Goal: Task Accomplishment & Management: Manage account settings

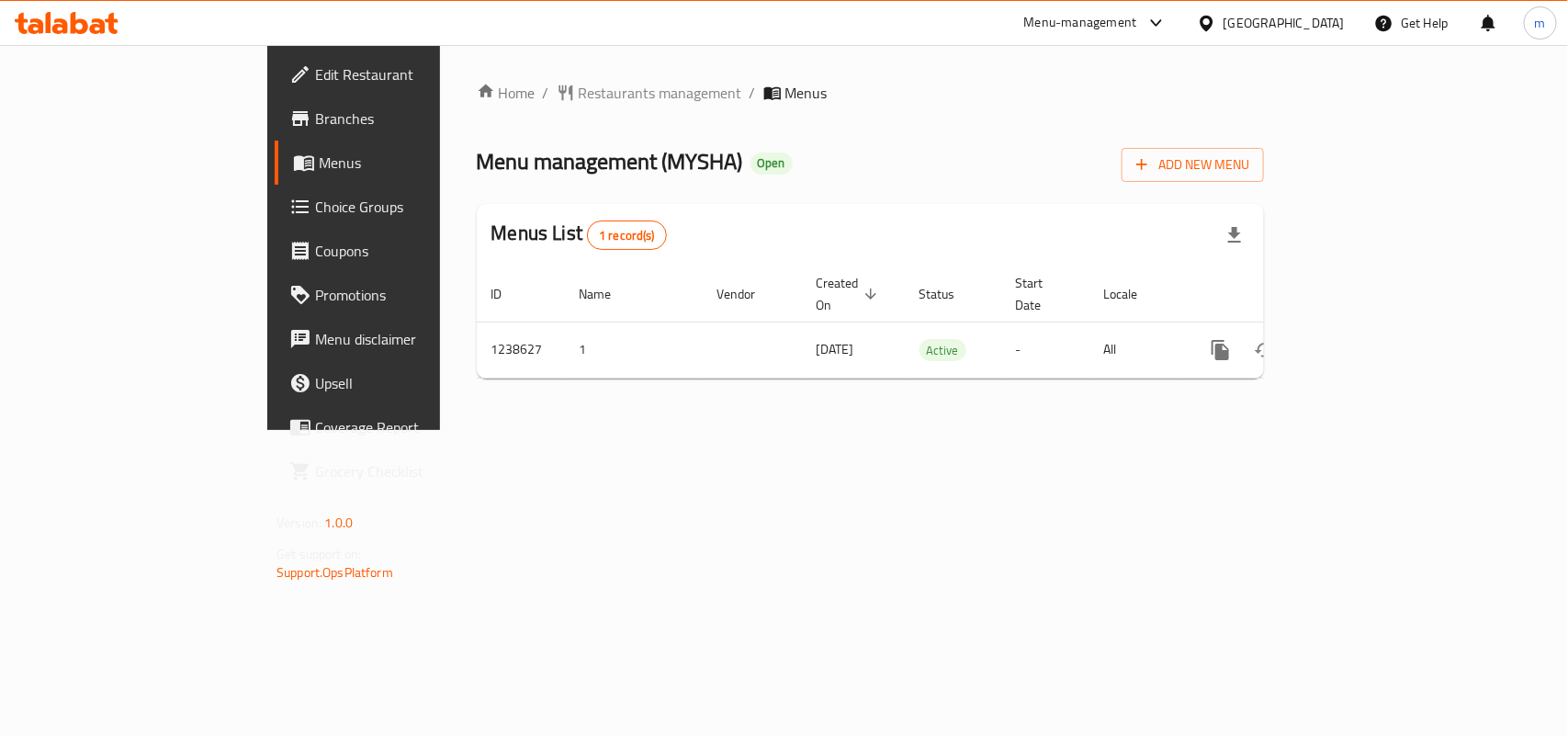
click at [89, 26] on icon at bounding box center [66, 23] width 104 height 22
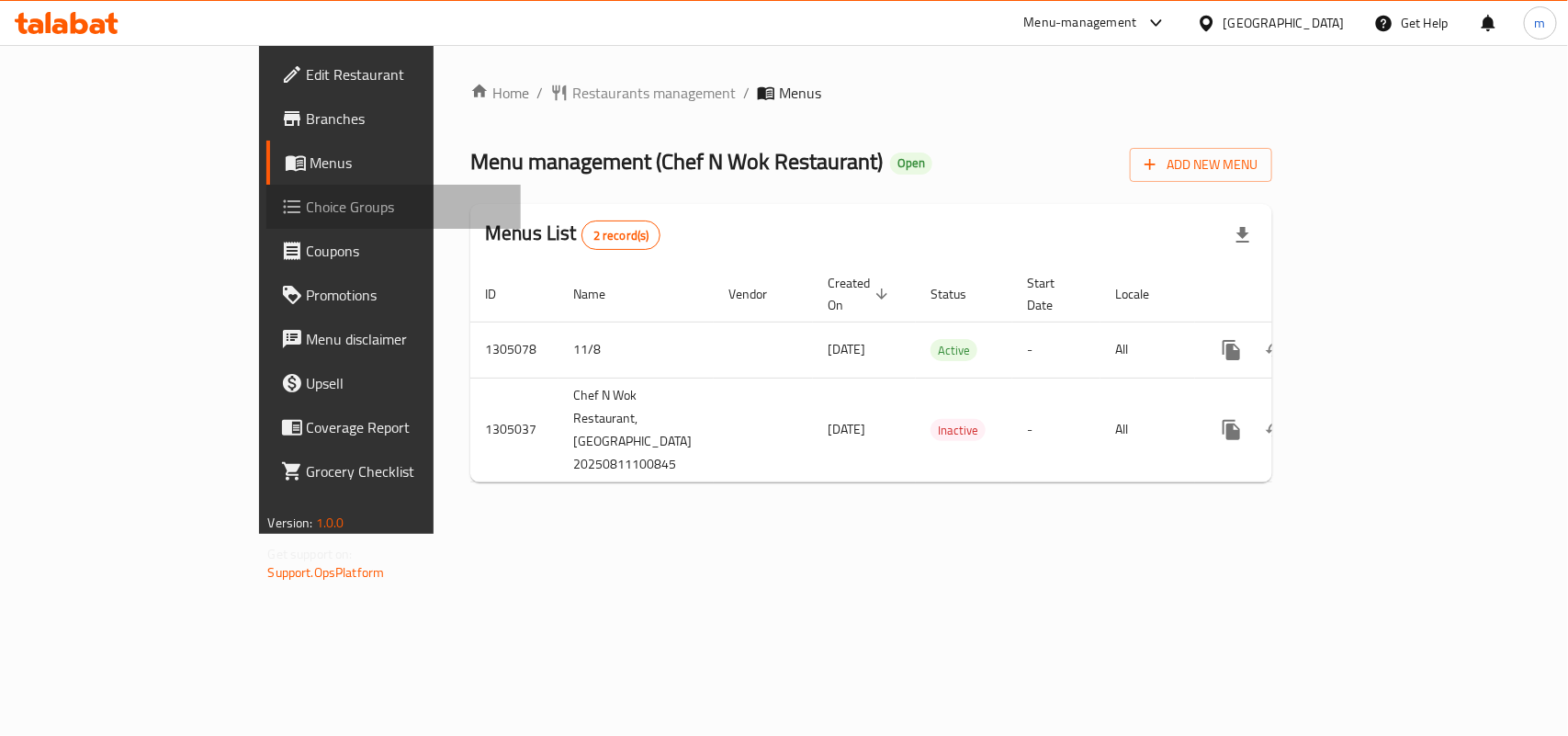
click at [307, 196] on span "Choice Groups" at bounding box center [407, 206] width 200 height 22
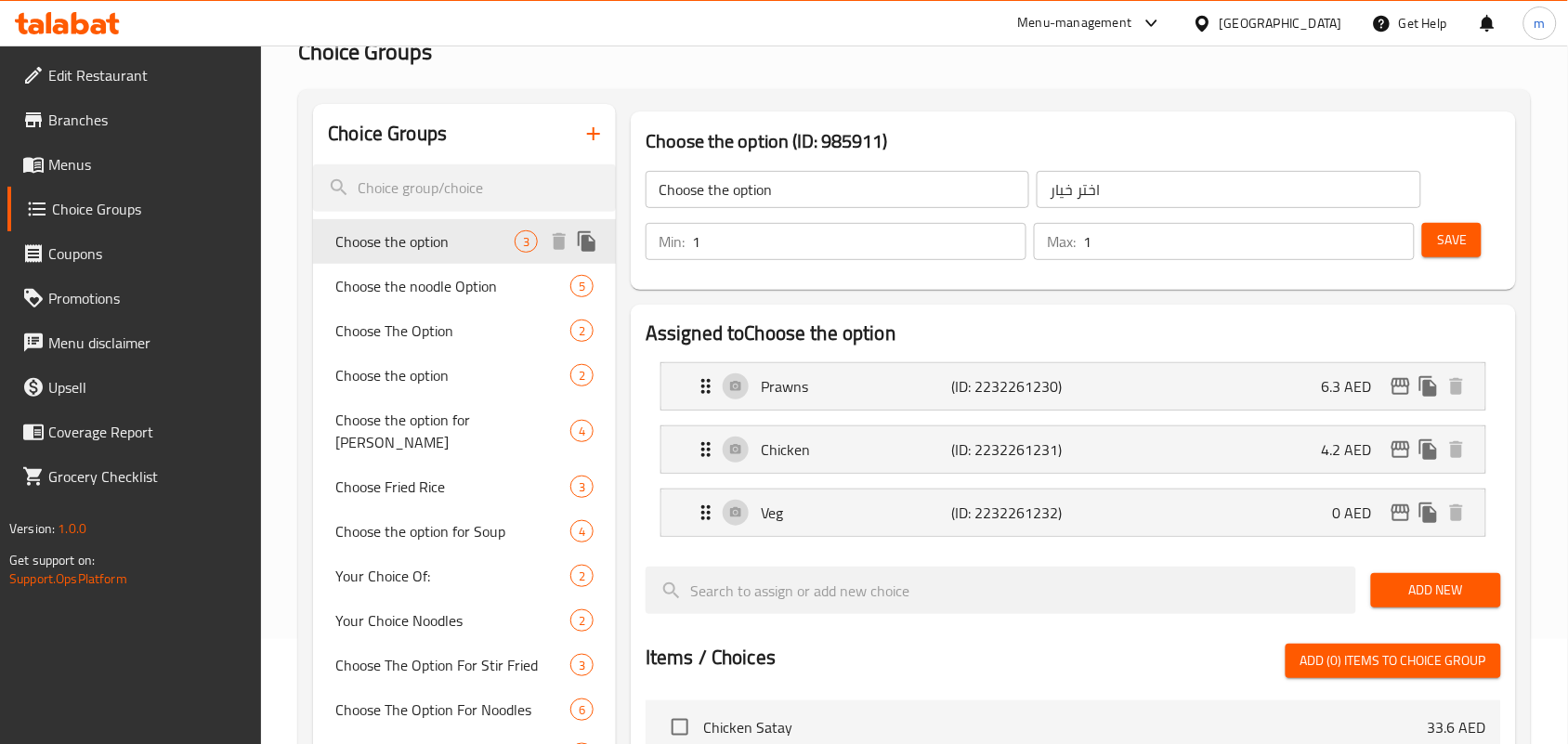
scroll to position [65, 0]
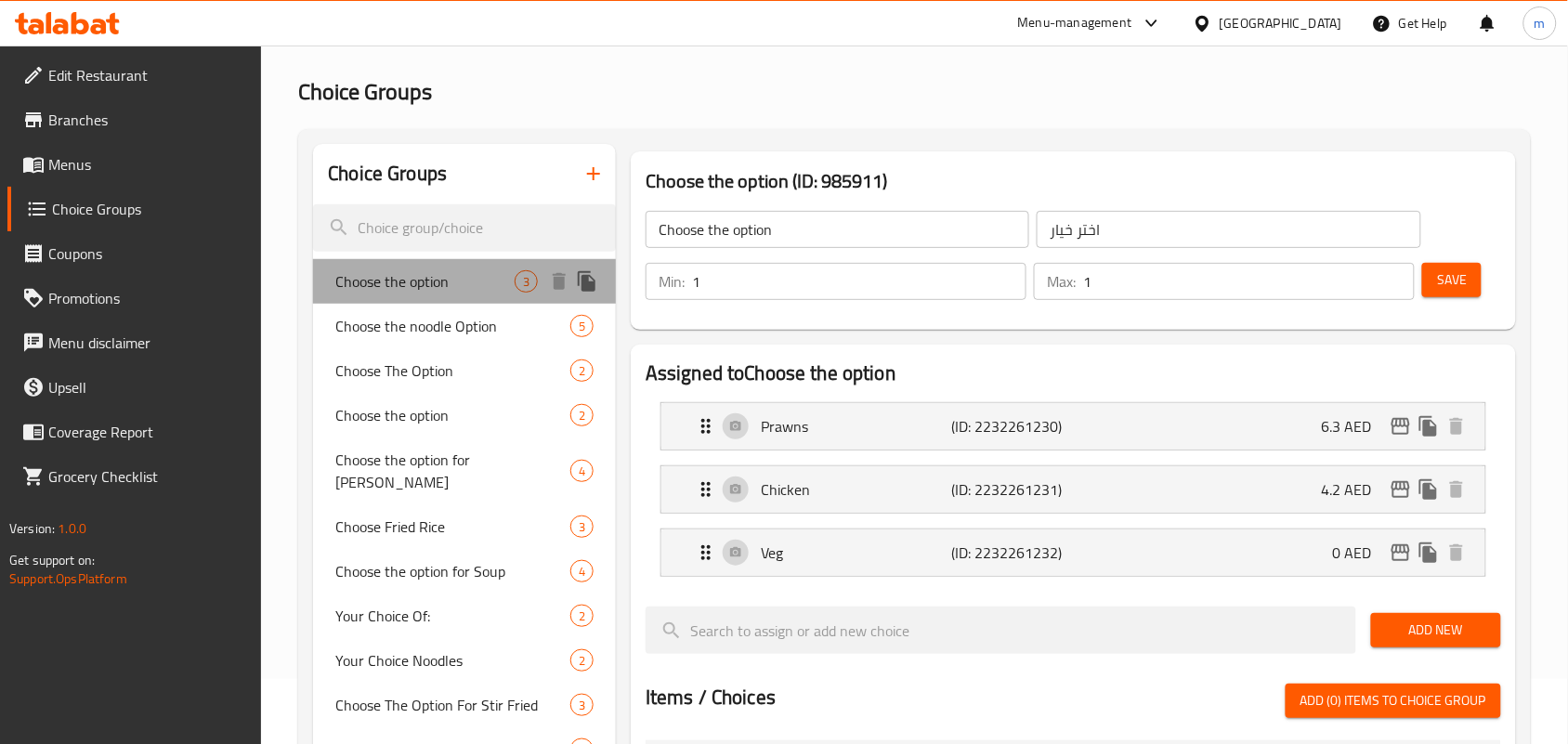
click at [414, 276] on span "Choose the option" at bounding box center [425, 281] width 179 height 22
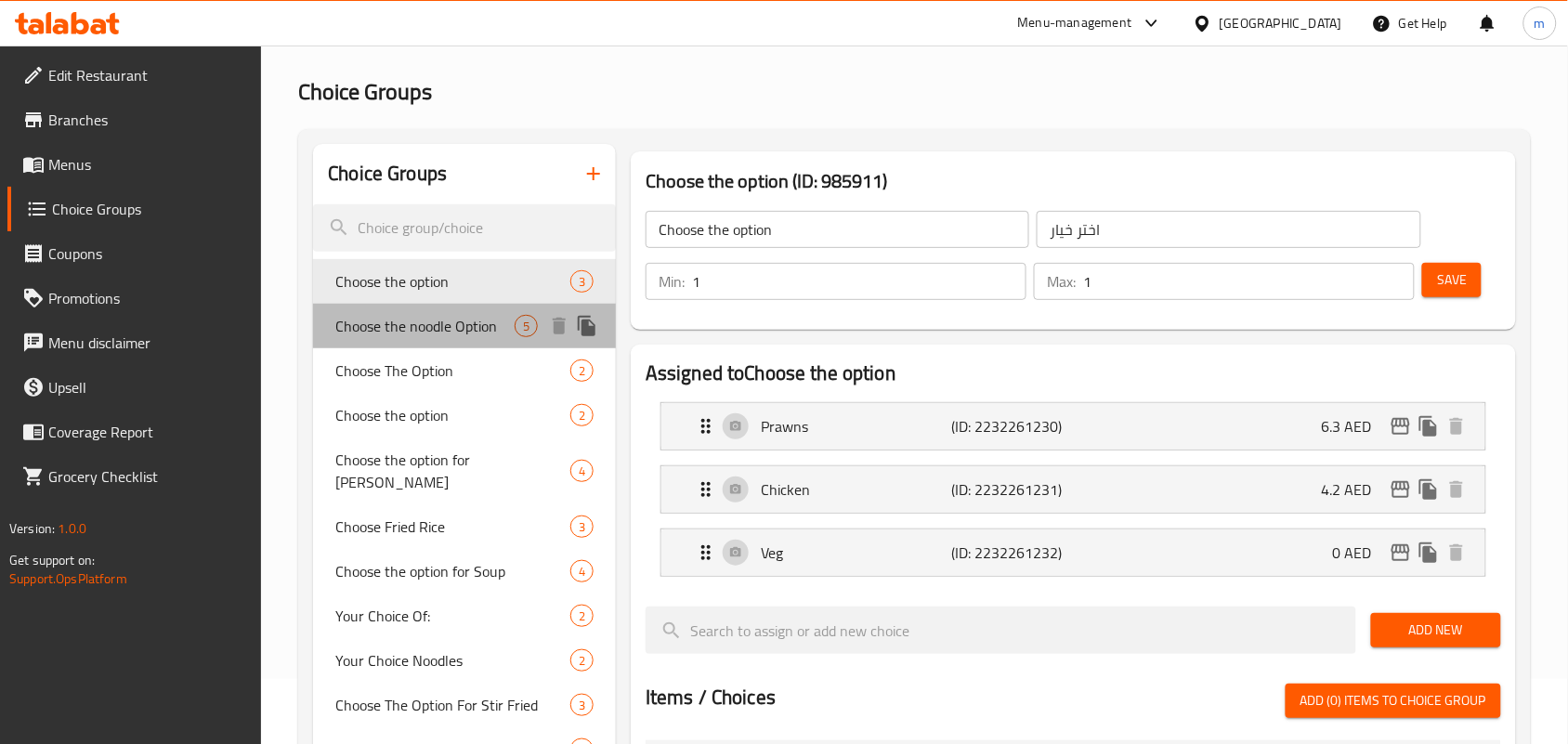
click at [418, 325] on span "Choose the noodle Option" at bounding box center [425, 325] width 179 height 22
type input "Choose the noodle Option"
type input "اختر خيار نودلز"
type input "0"
type input "5"
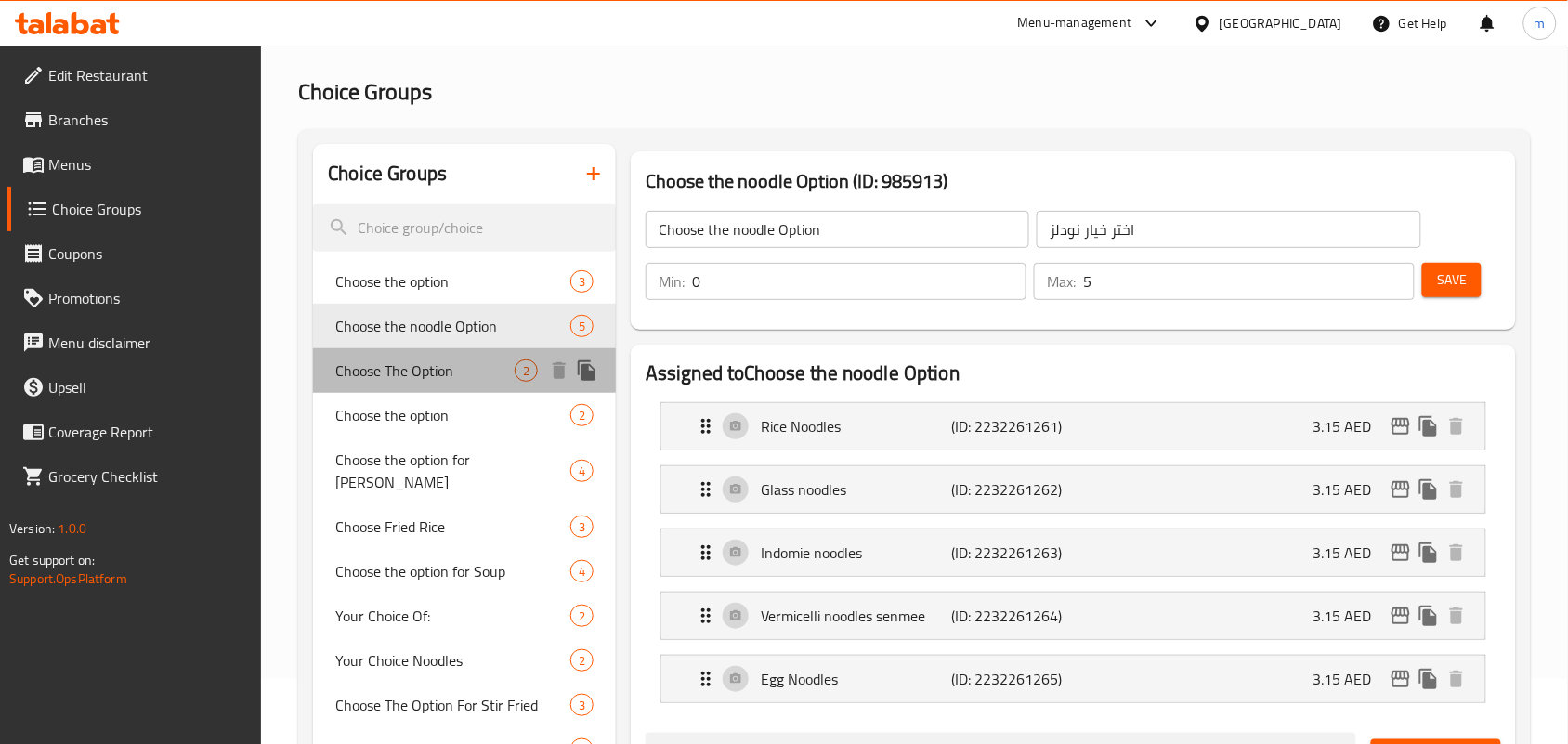
click at [391, 381] on span "Choose The Option" at bounding box center [425, 370] width 179 height 22
type input "Choose The Option"
type input "اختر الخيار"
type input "1"
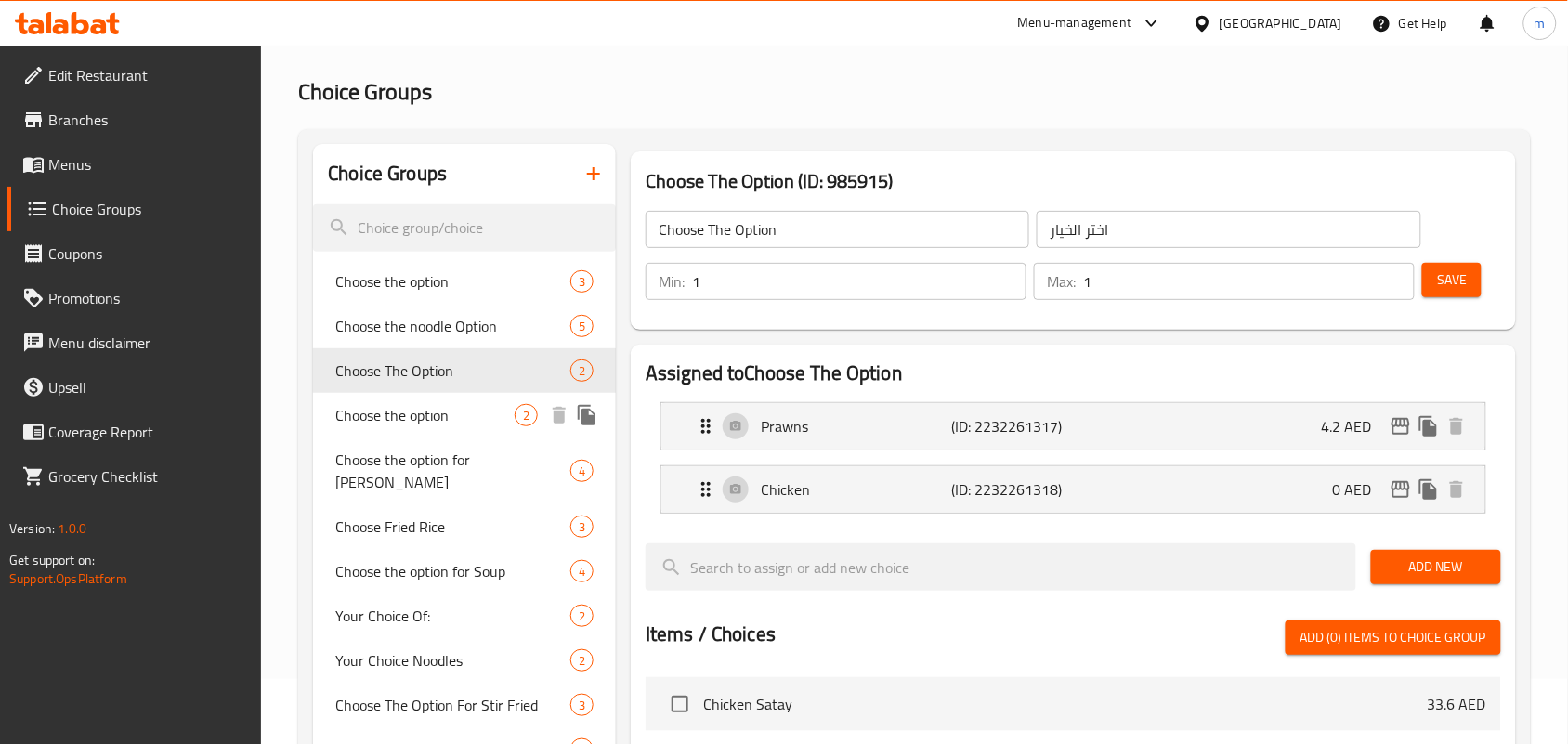
click at [395, 406] on span "Choose the option" at bounding box center [425, 414] width 179 height 22
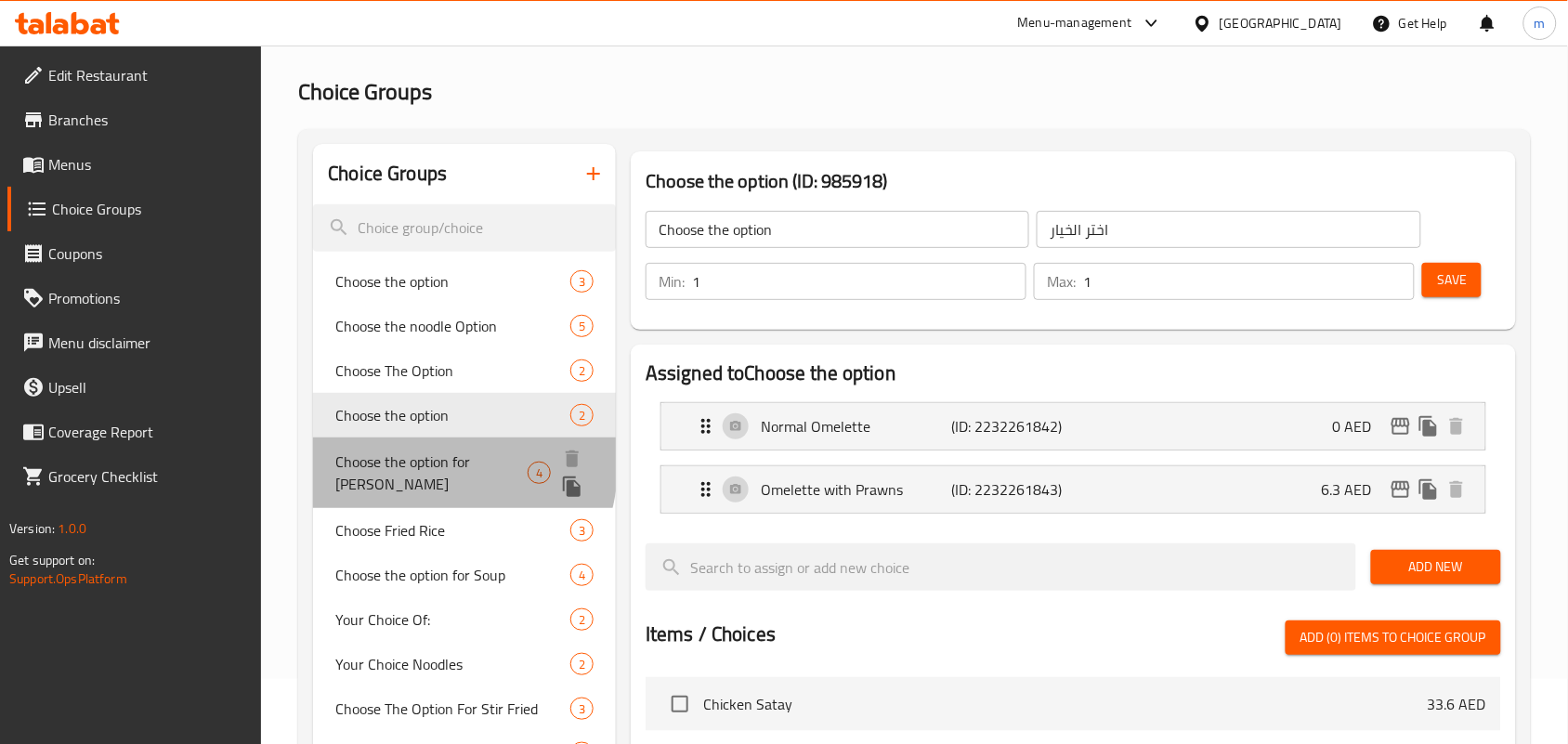
click at [391, 457] on span "Choose the option for Curry" at bounding box center [432, 472] width 192 height 44
type input "Choose the option for Curry"
type input "اختر خيار الكاري"
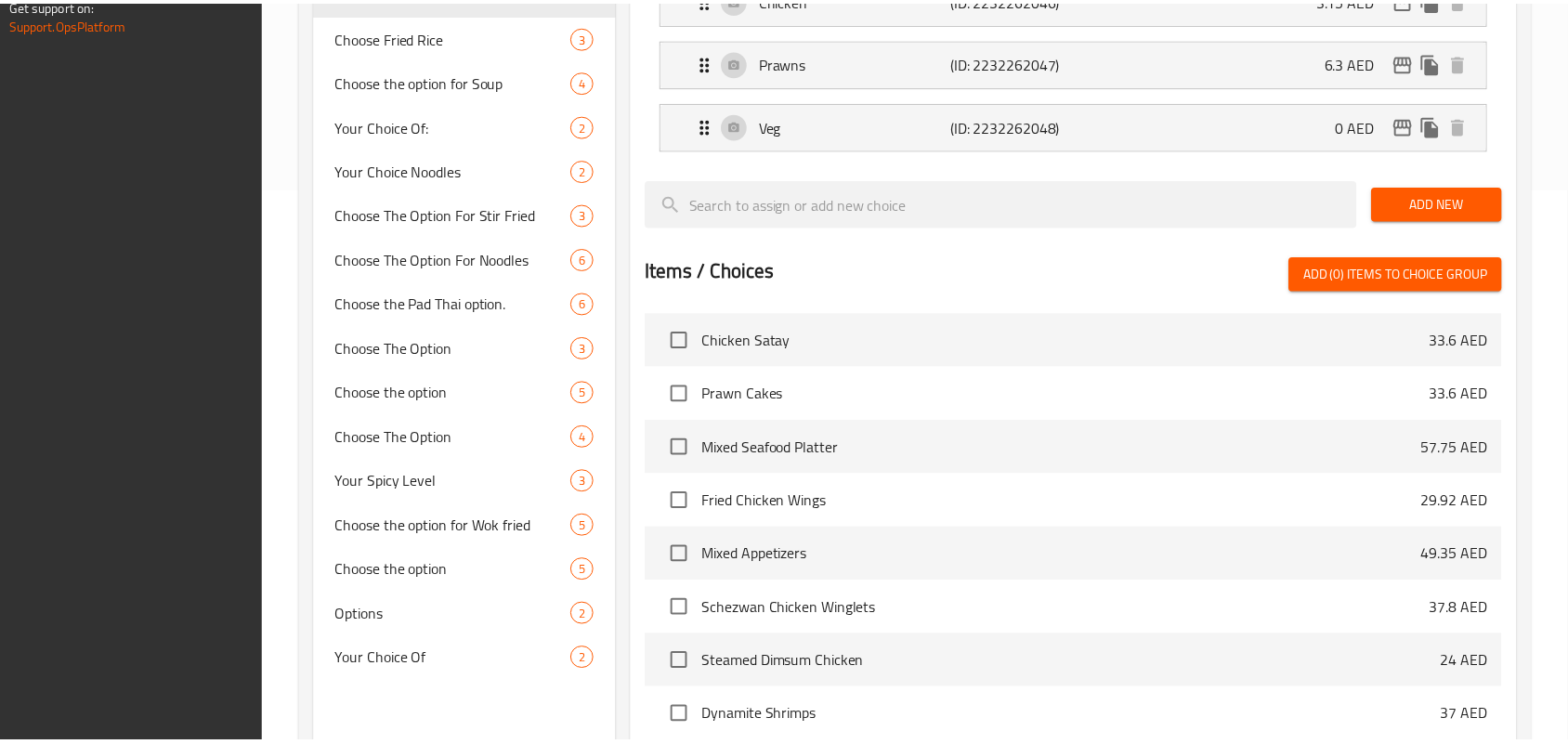
scroll to position [768, 0]
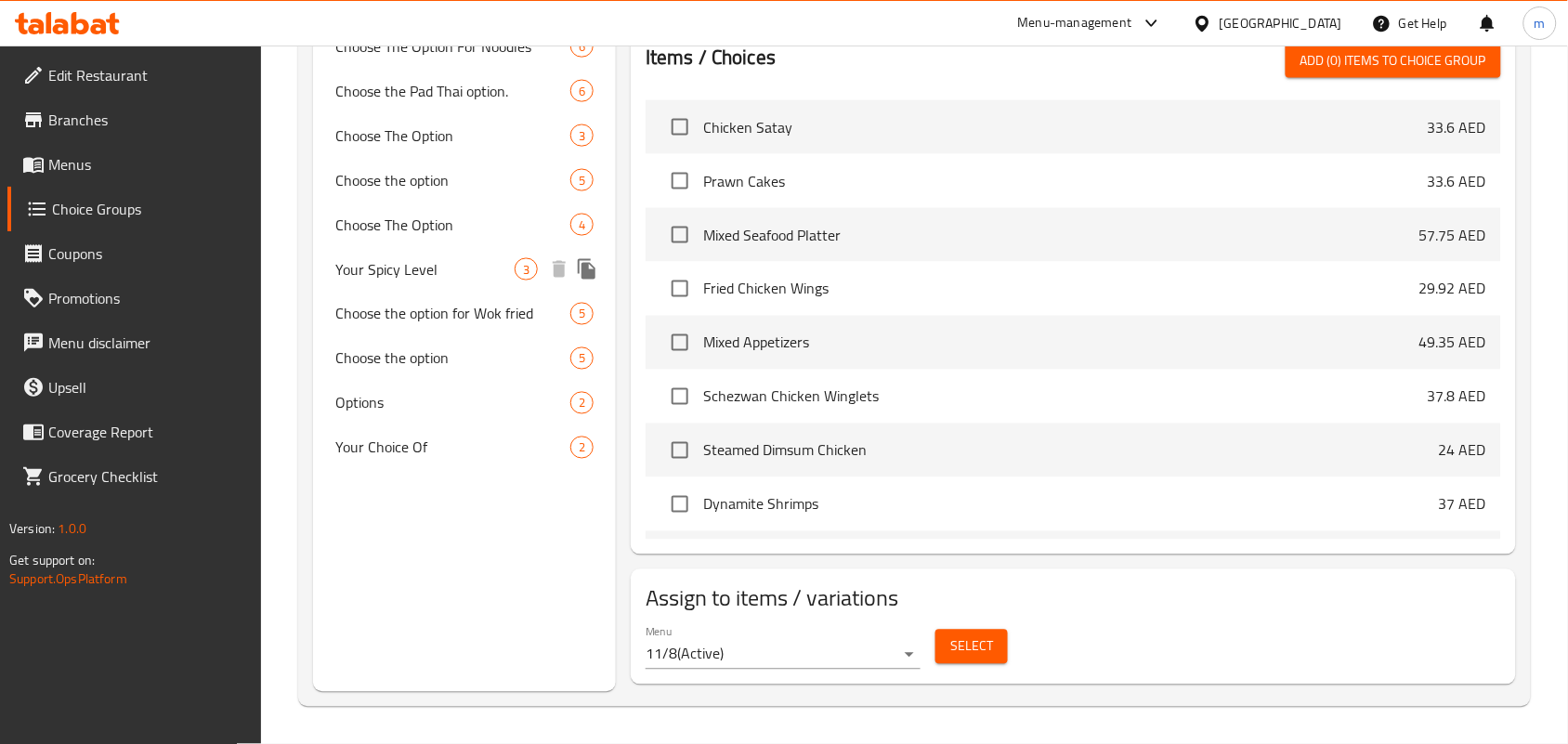
click at [400, 259] on span "Your Spicy Level" at bounding box center [425, 269] width 179 height 22
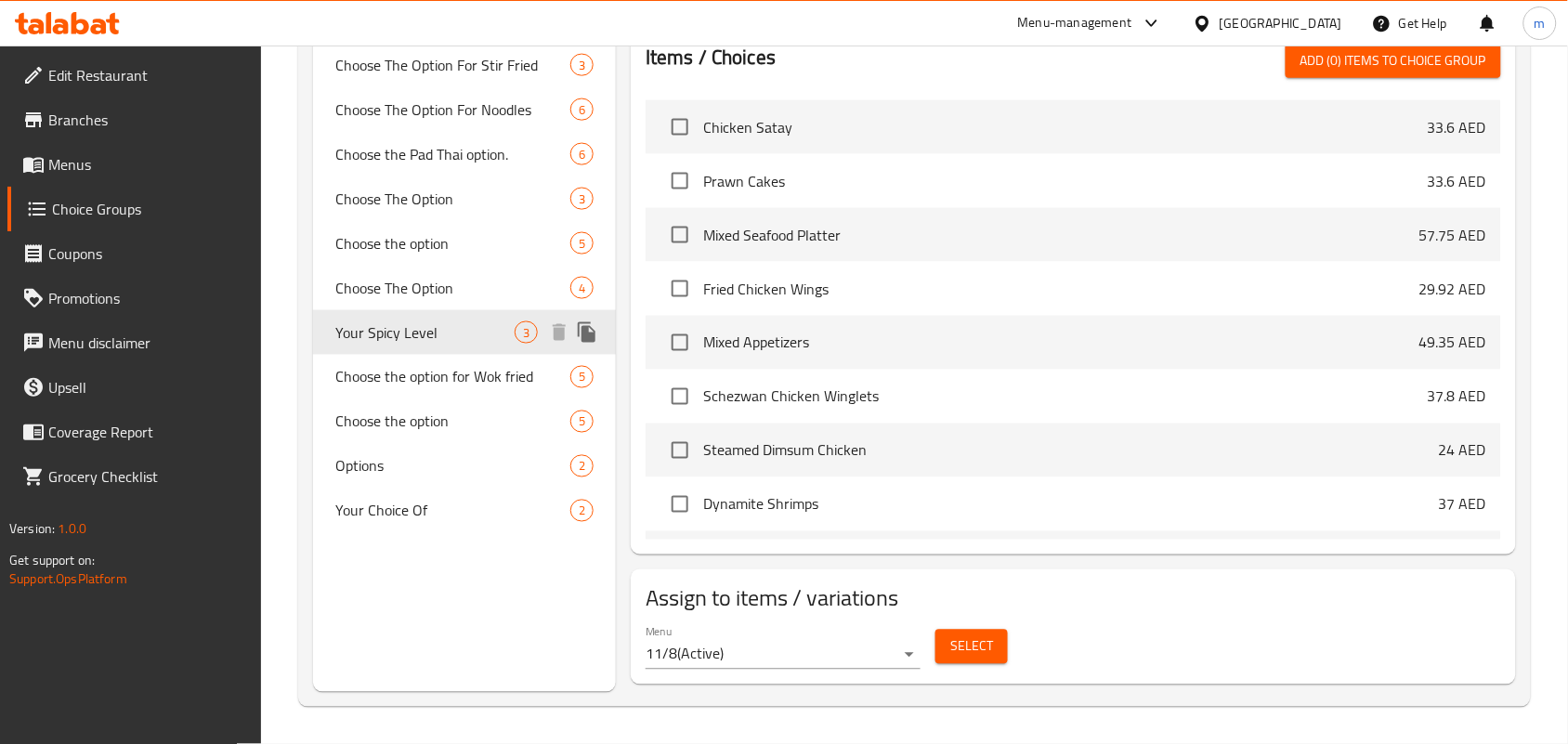
type input "Your Spicy Level"
type input "مستوى توابل خاص بك"
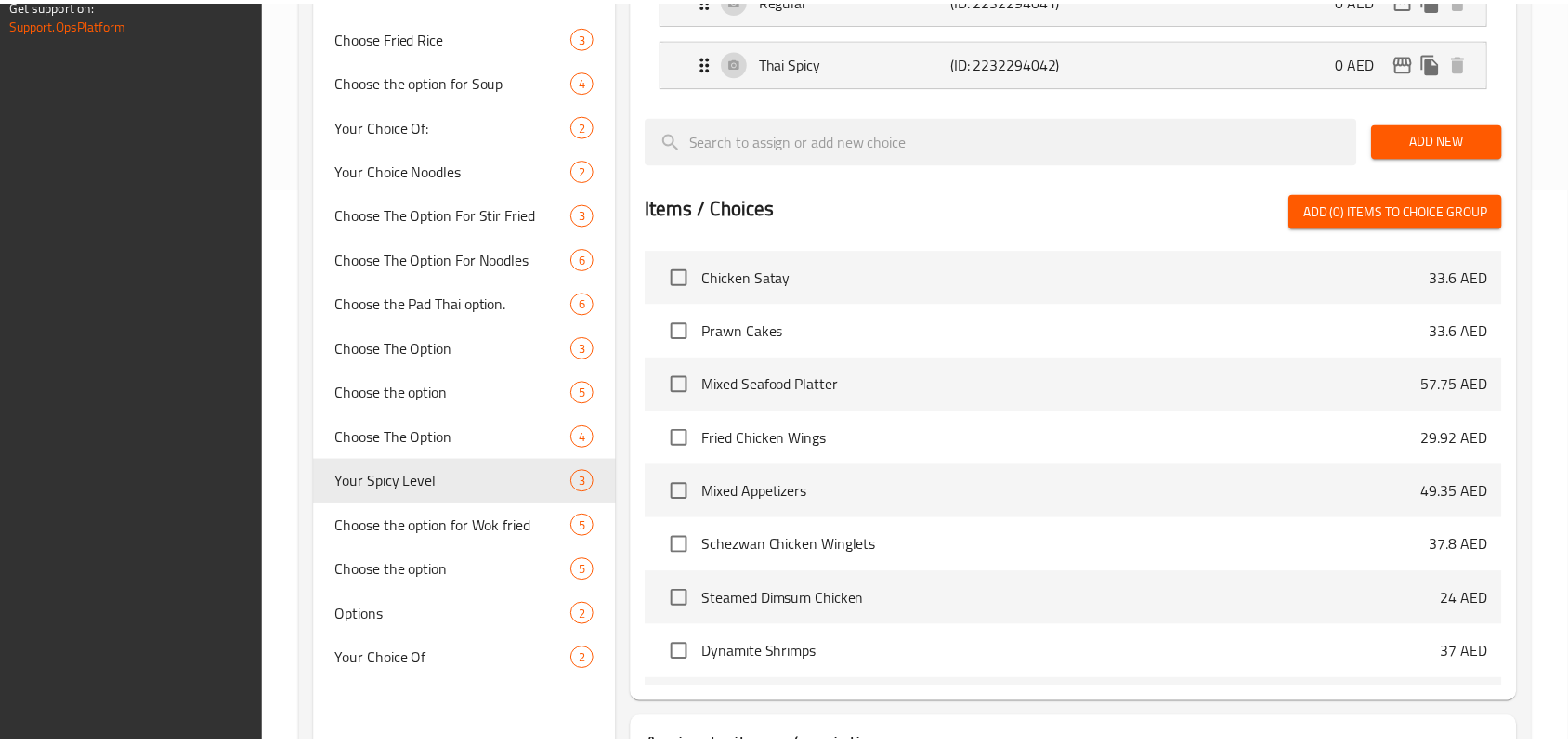
scroll to position [706, 0]
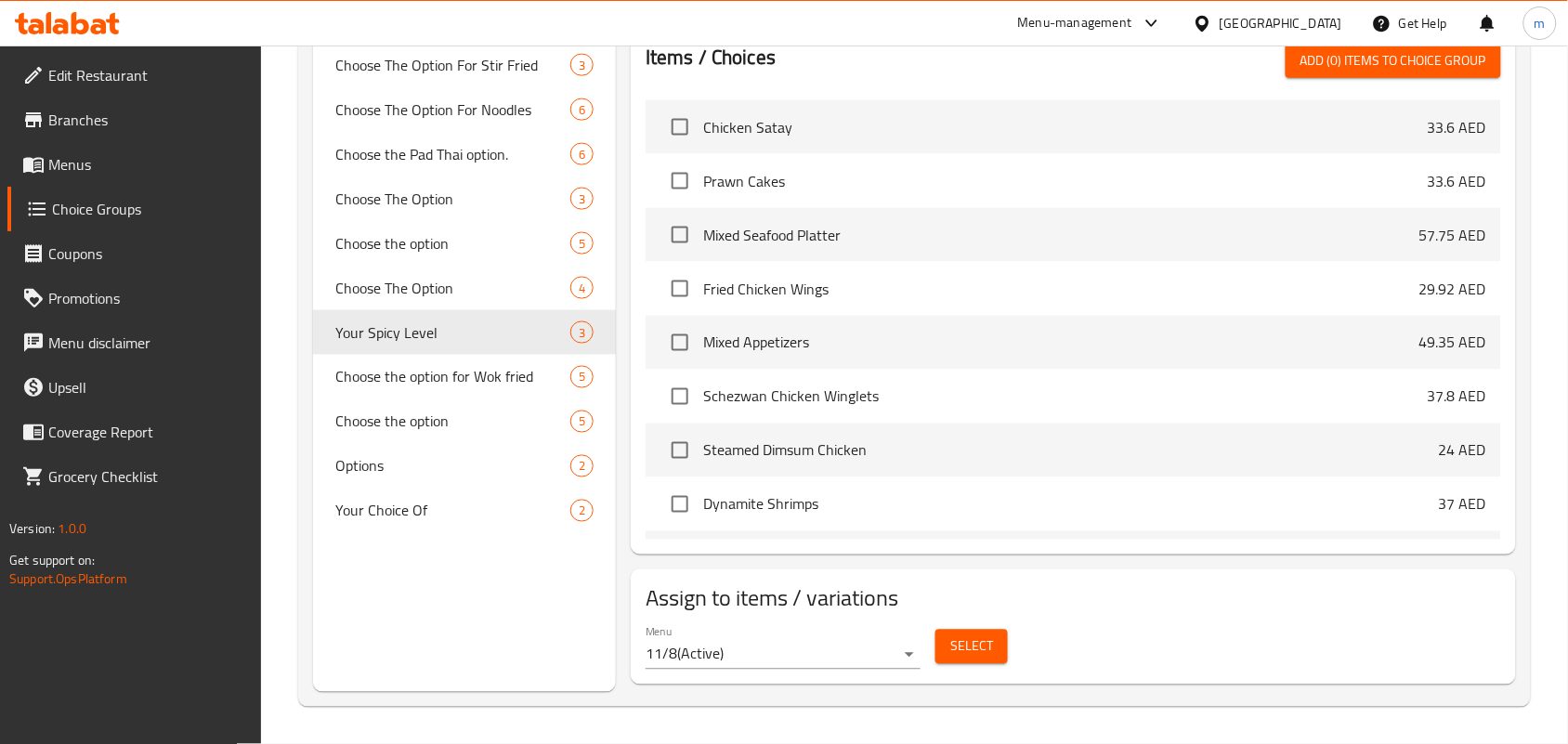
click at [87, 21] on icon at bounding box center [80, 23] width 17 height 22
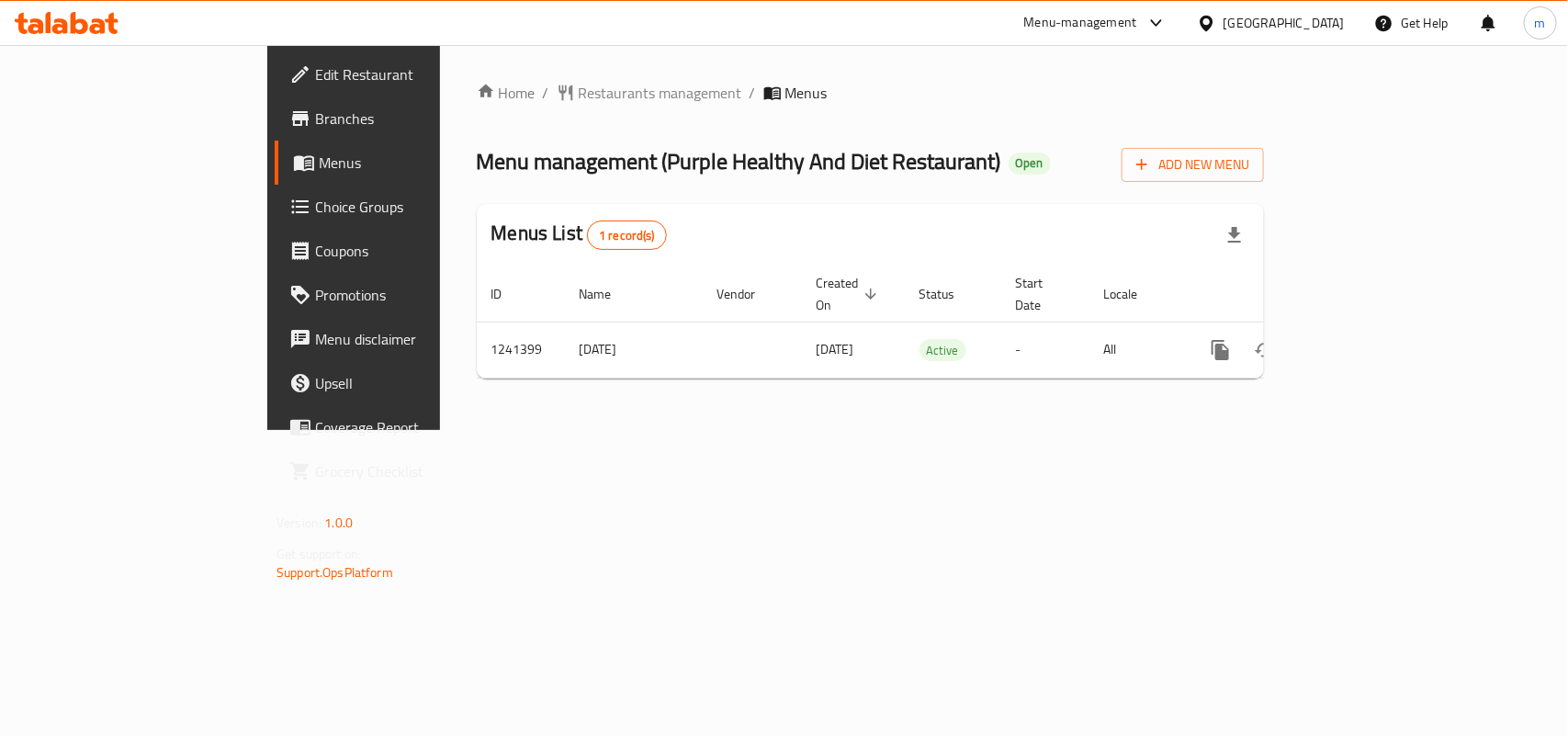
click at [315, 218] on span "Choice Groups" at bounding box center [415, 206] width 200 height 22
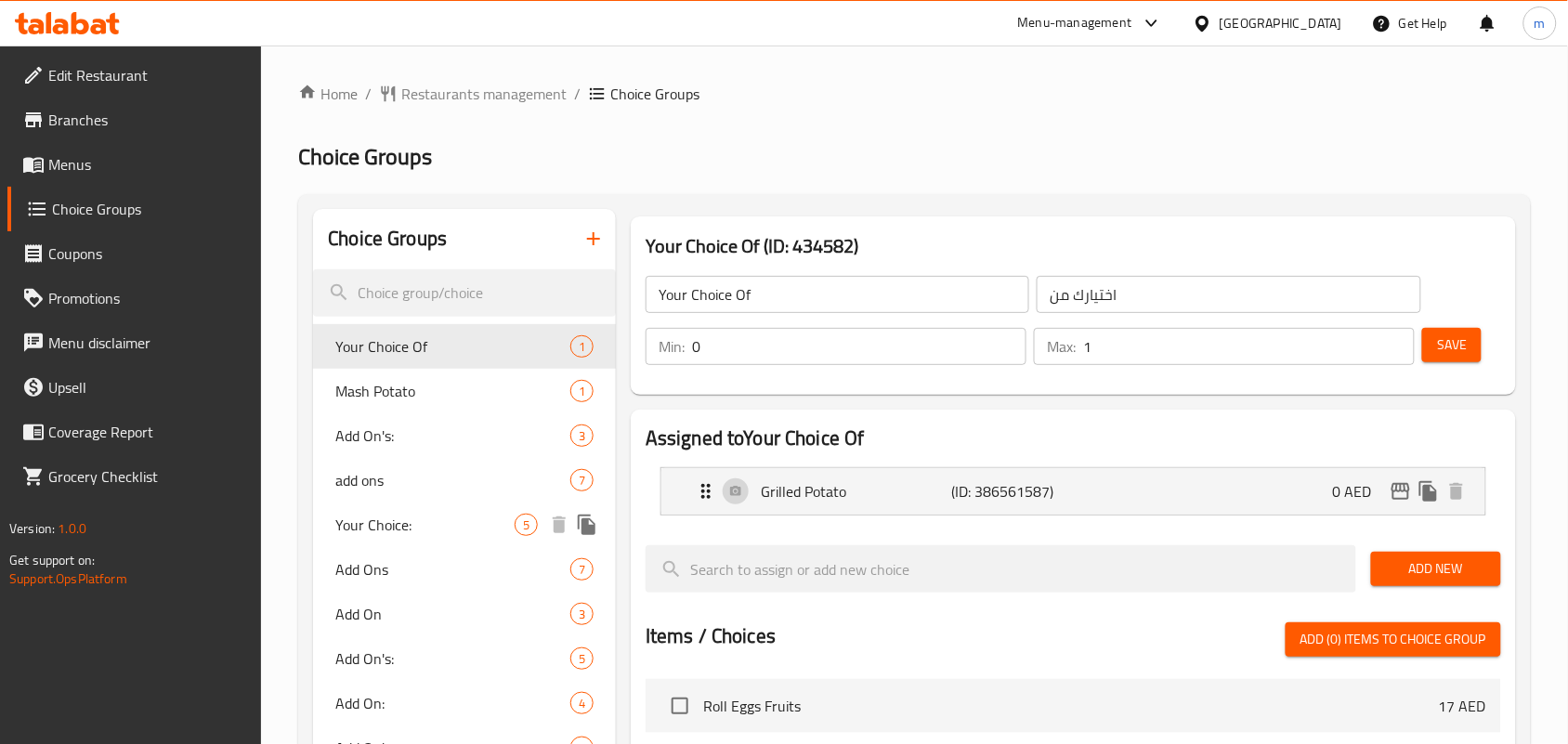
click at [379, 535] on span "Your Choice:" at bounding box center [425, 524] width 179 height 22
type input "Your Choice:"
type input "اختيارك:"
type input "1"
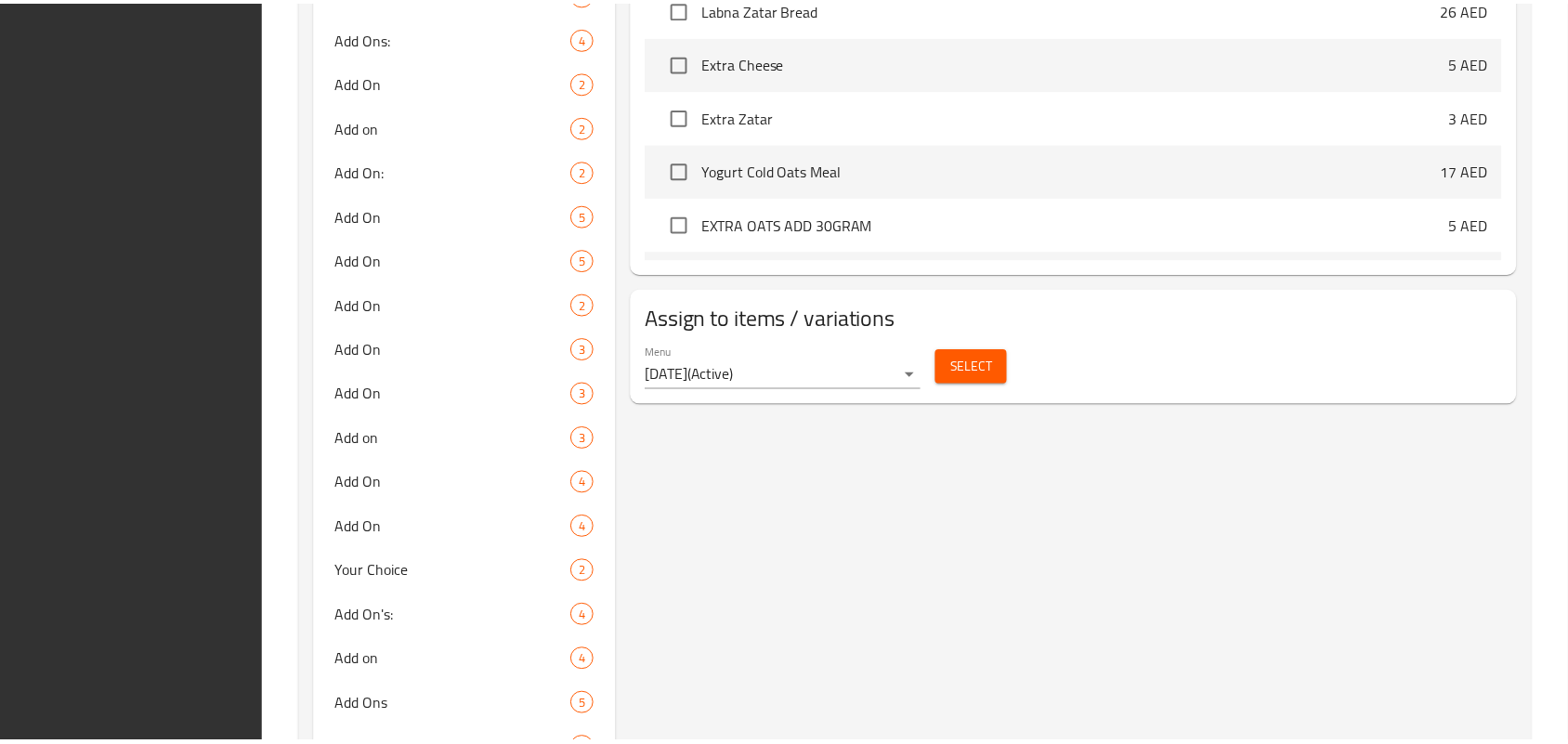
scroll to position [1196, 0]
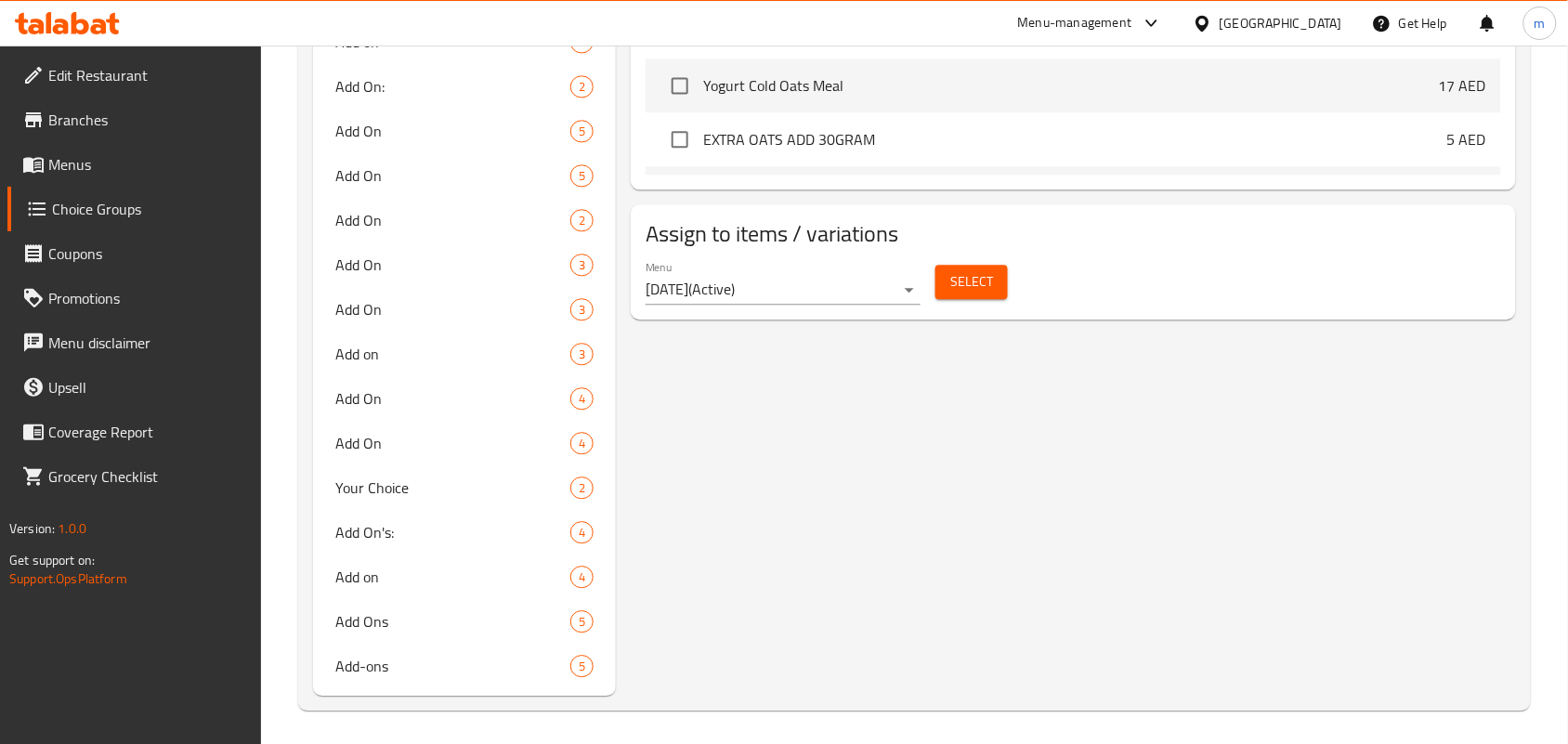
drag, startPoint x: 117, startPoint y: 8, endPoint x: 109, endPoint y: 49, distance: 41.8
click at [116, 11] on div at bounding box center [67, 23] width 135 height 37
